Goal: Task Accomplishment & Management: Use online tool/utility

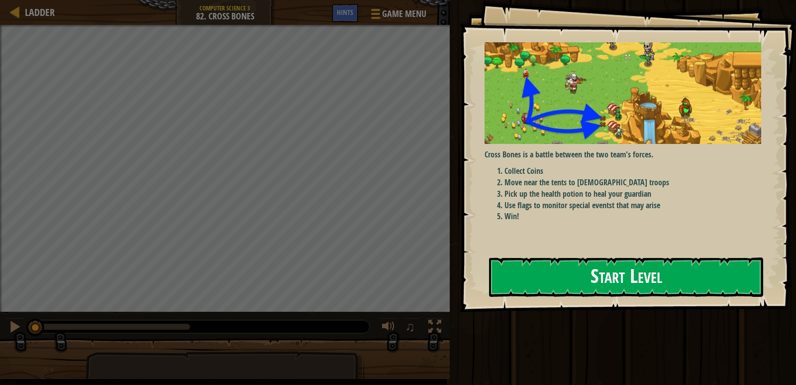
click at [521, 232] on div "Cross Bones is a battle between the two team's forces. Collect Coins Move near …" at bounding box center [627, 144] width 284 height 205
click at [516, 264] on button "Start Level" at bounding box center [626, 276] width 274 height 39
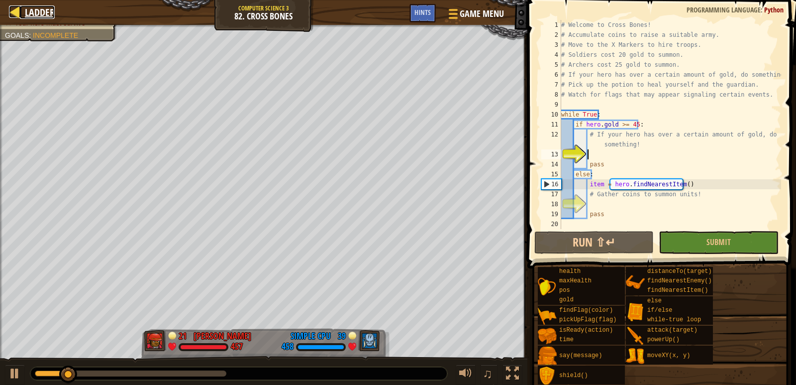
click at [21, 18] on div at bounding box center [15, 11] width 12 height 12
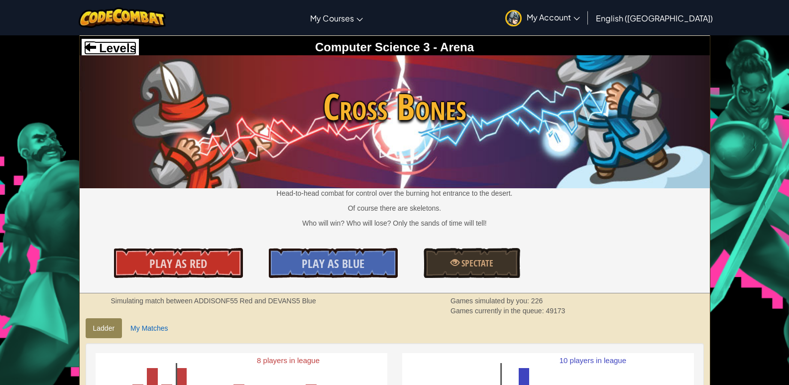
click at [104, 43] on span "Levels" at bounding box center [116, 47] width 40 height 13
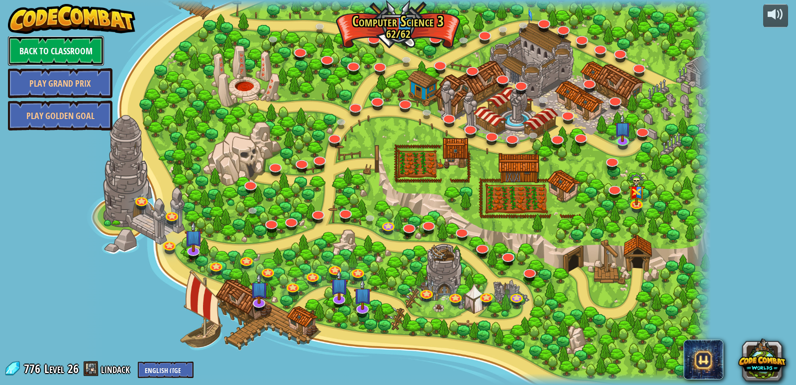
click at [97, 45] on link "Back to Classroom" at bounding box center [56, 51] width 96 height 30
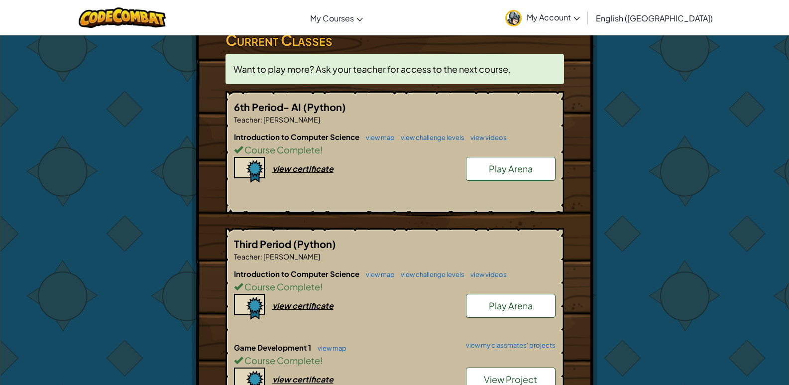
scroll to position [149, 0]
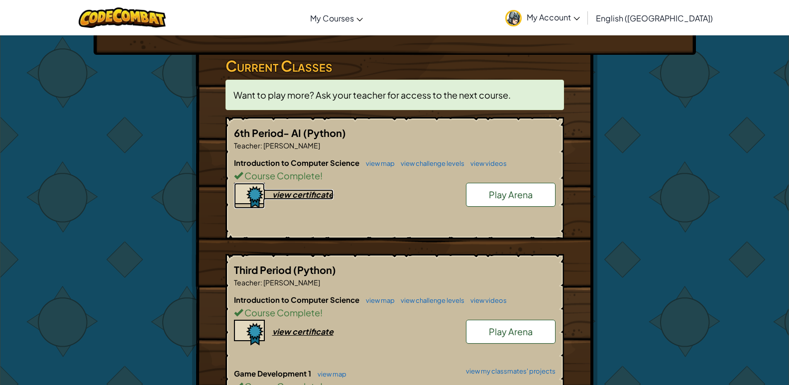
click at [319, 194] on div "view certificate" at bounding box center [302, 194] width 61 height 10
click at [509, 188] on link "Play Arena" at bounding box center [511, 195] width 90 height 24
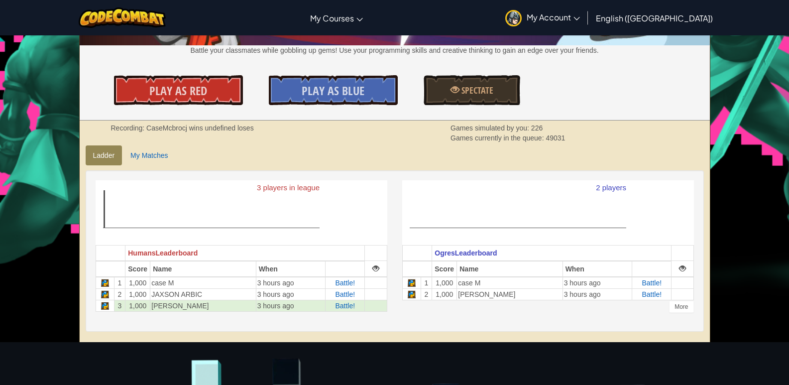
scroll to position [199, 0]
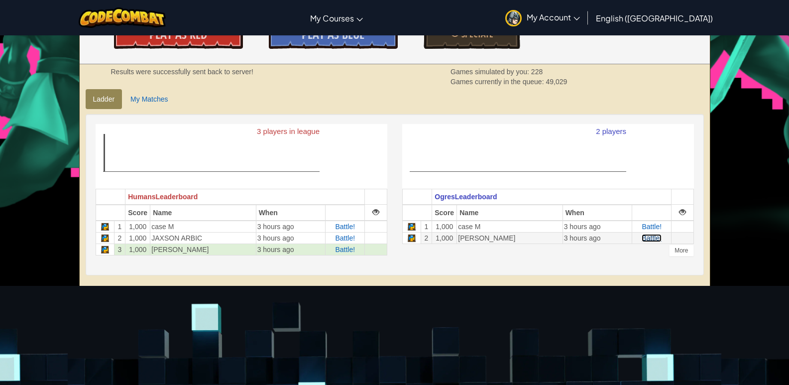
click at [649, 238] on span "Battle!" at bounding box center [651, 238] width 20 height 8
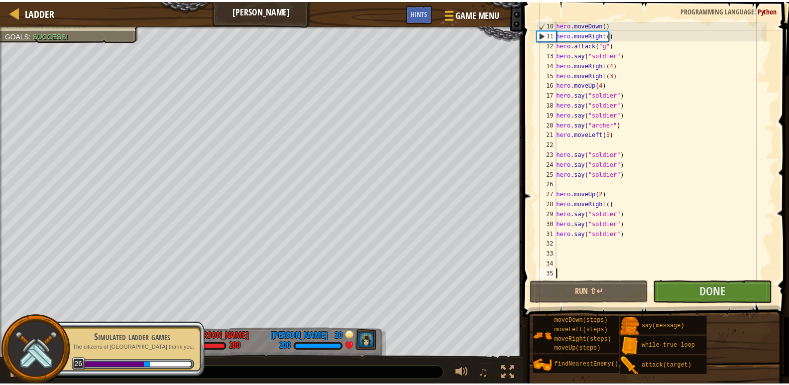
scroll to position [20, 0]
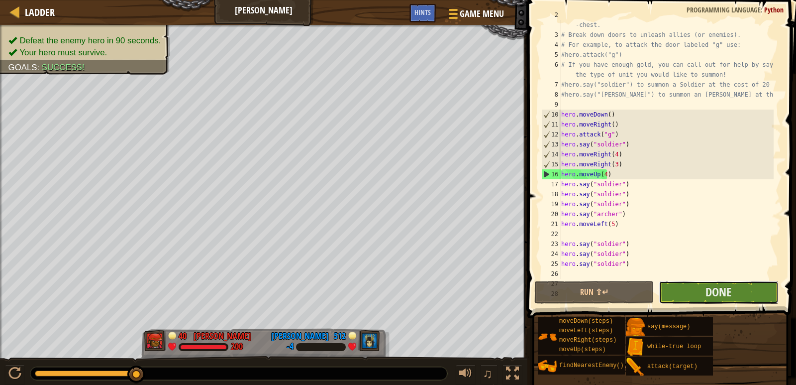
click at [694, 294] on button "Done" at bounding box center [718, 292] width 119 height 23
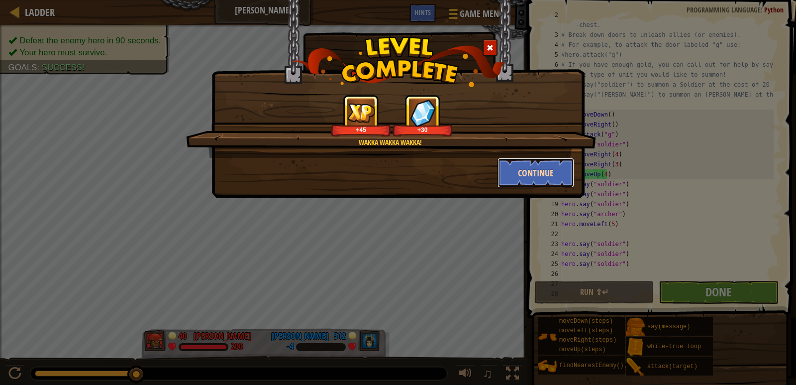
click at [540, 163] on button "Continue" at bounding box center [536, 173] width 77 height 30
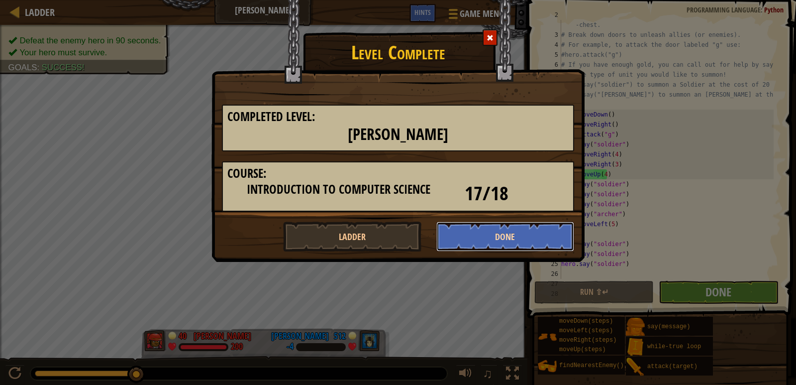
click at [518, 241] on button "Done" at bounding box center [505, 236] width 138 height 30
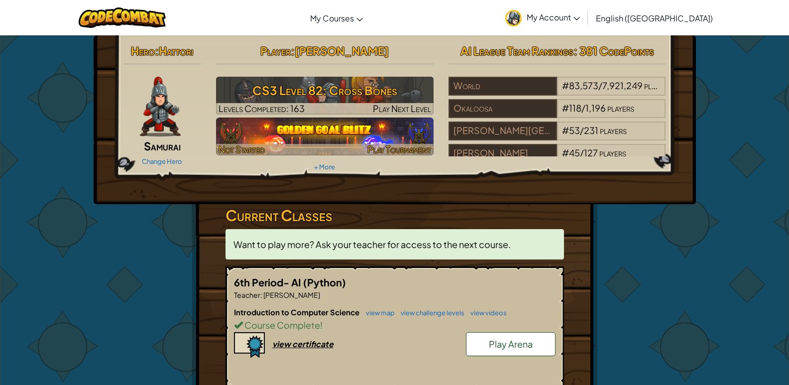
click at [318, 131] on img at bounding box center [324, 136] width 217 height 38
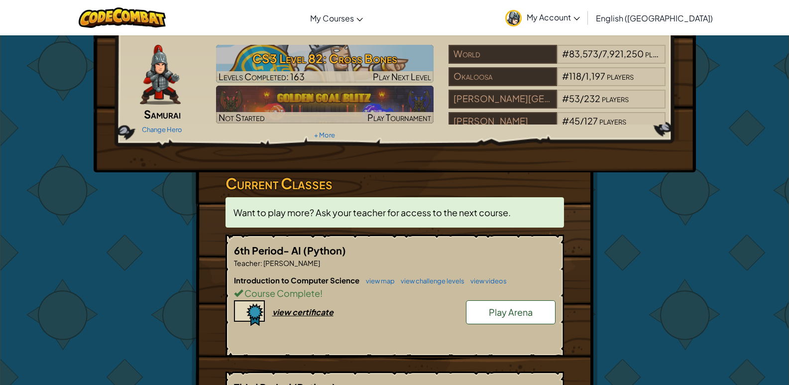
scroll to position [50, 0]
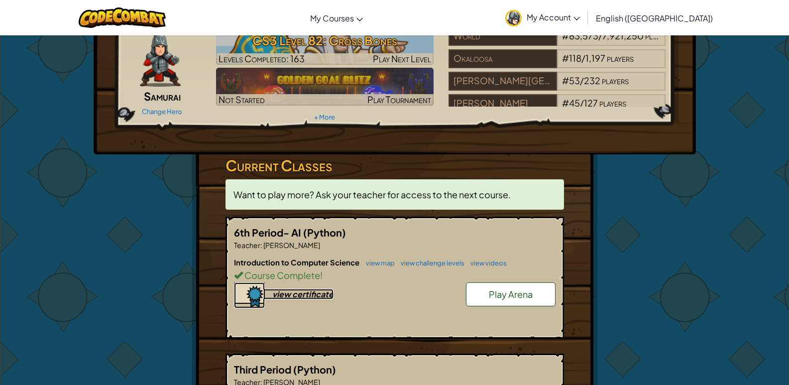
click at [299, 299] on div "view certificate" at bounding box center [302, 294] width 61 height 10
click at [296, 294] on div "view certificate" at bounding box center [302, 294] width 61 height 10
click at [527, 298] on span "Play Arena" at bounding box center [511, 293] width 44 height 11
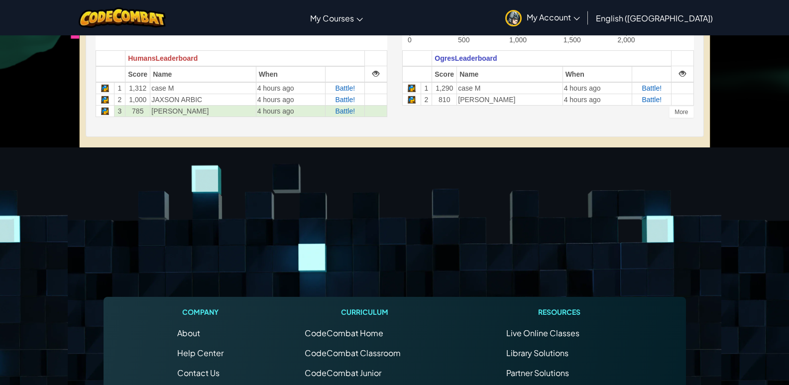
scroll to position [249, 0]
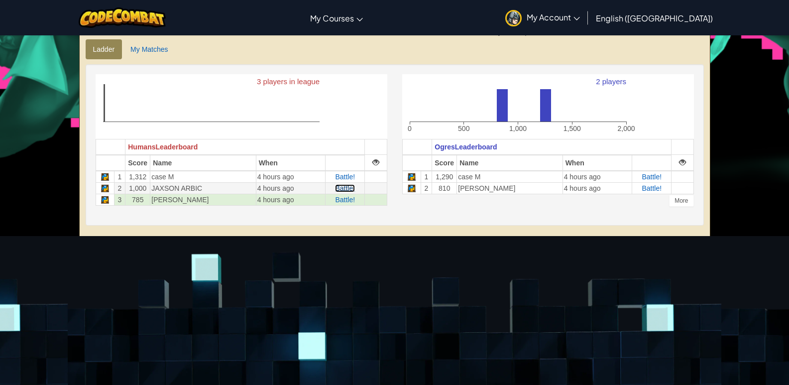
click at [345, 188] on span "Battle!" at bounding box center [345, 188] width 20 height 8
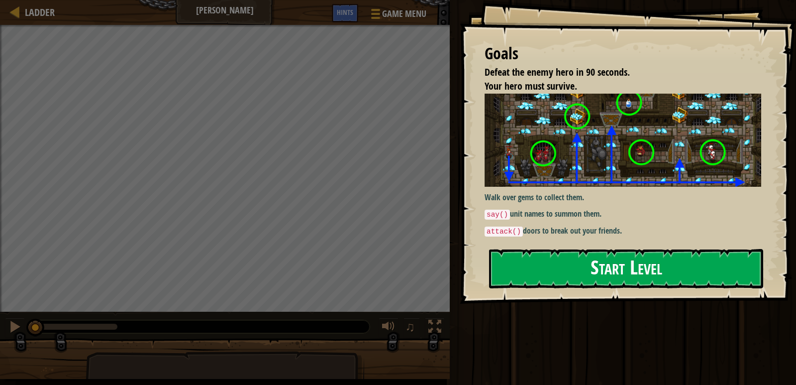
click at [625, 268] on button "Start Level" at bounding box center [626, 268] width 274 height 39
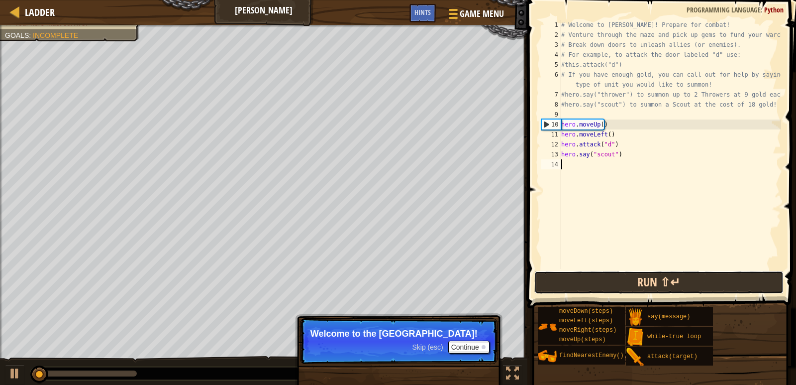
click at [586, 277] on button "Run ⇧↵" at bounding box center [658, 282] width 249 height 23
